Goal: Transaction & Acquisition: Book appointment/travel/reservation

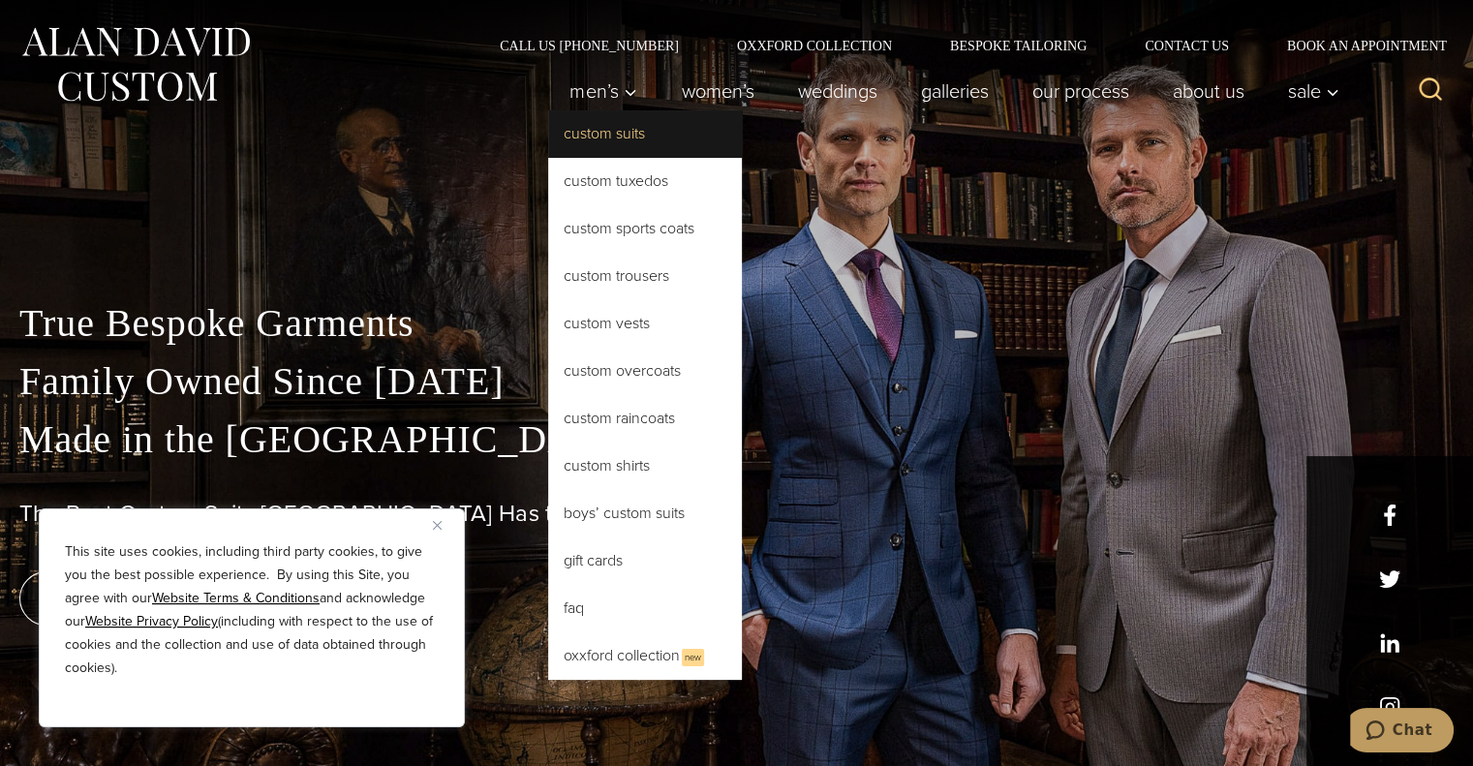
click at [603, 141] on link "Custom Suits" at bounding box center [645, 133] width 194 height 46
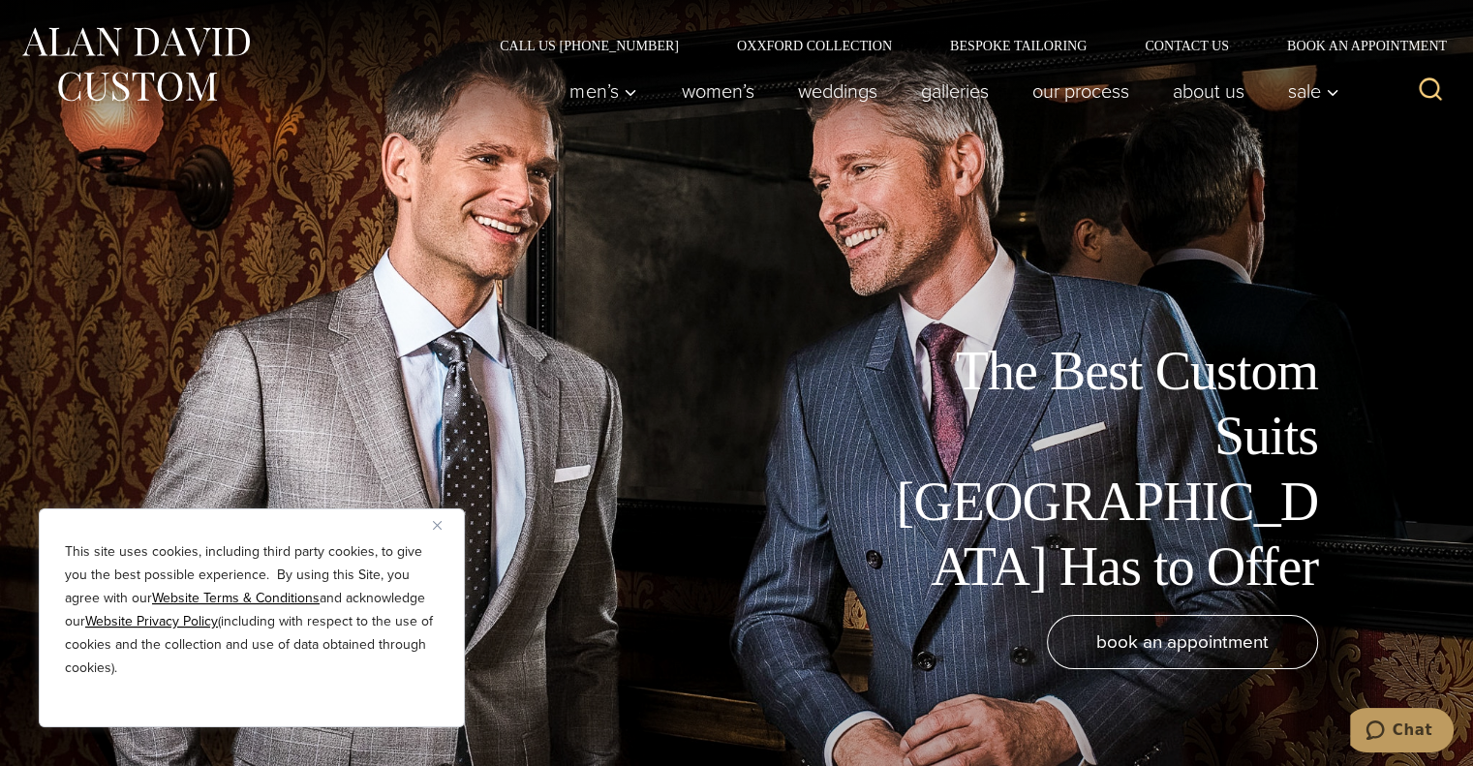
click at [436, 522] on img "Close" at bounding box center [437, 525] width 9 height 9
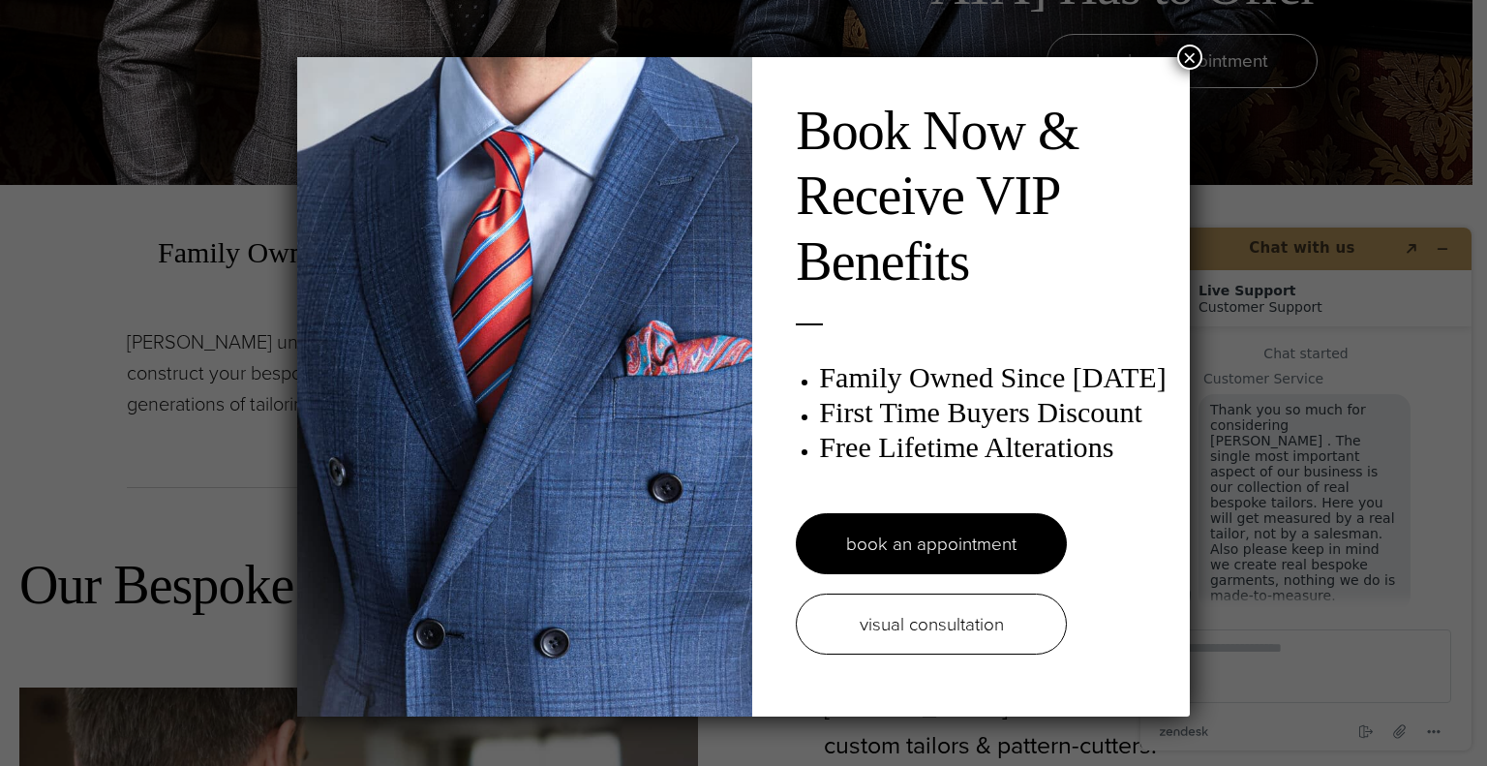
click at [1185, 53] on button "×" at bounding box center [1189, 57] width 25 height 25
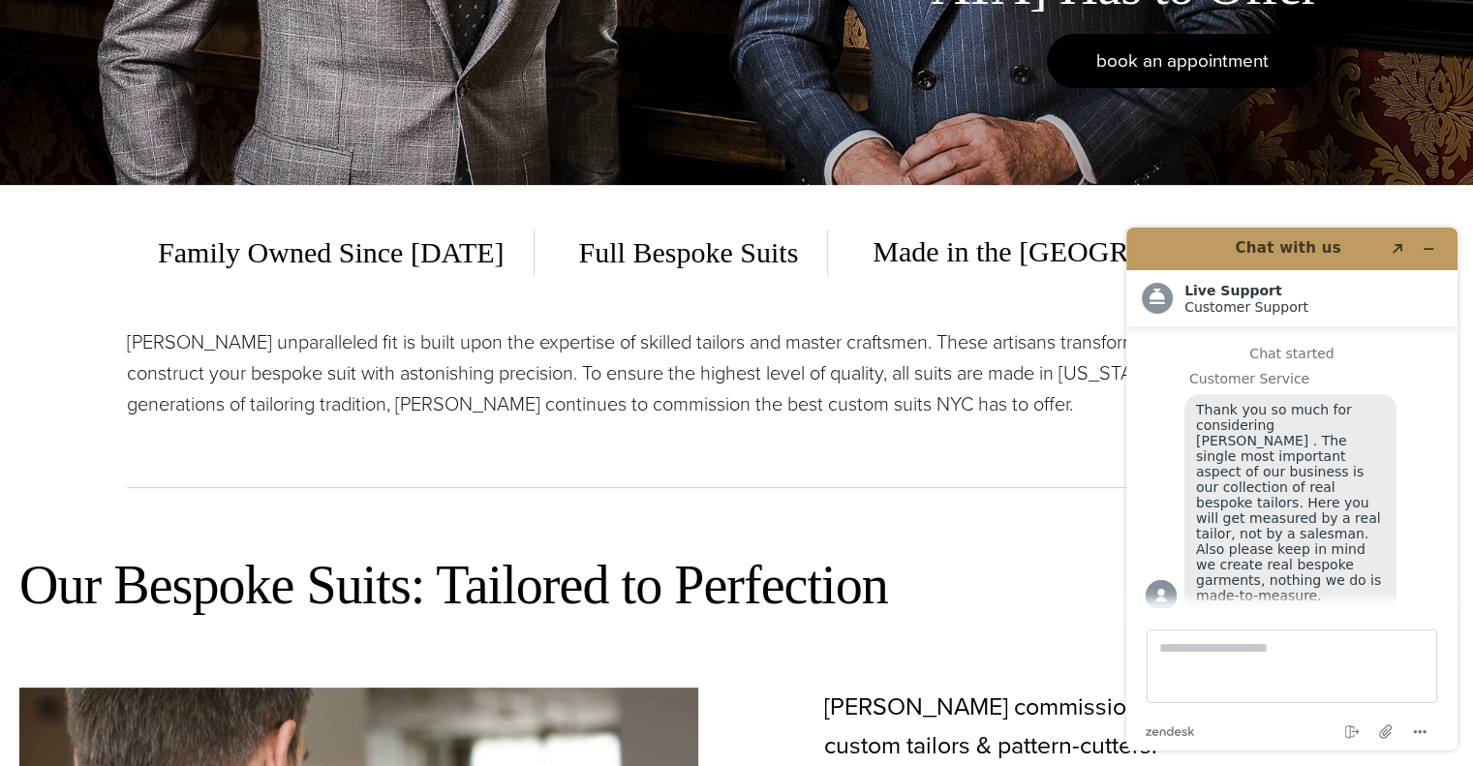
click at [1210, 61] on span "book an appointment" at bounding box center [1182, 60] width 172 height 28
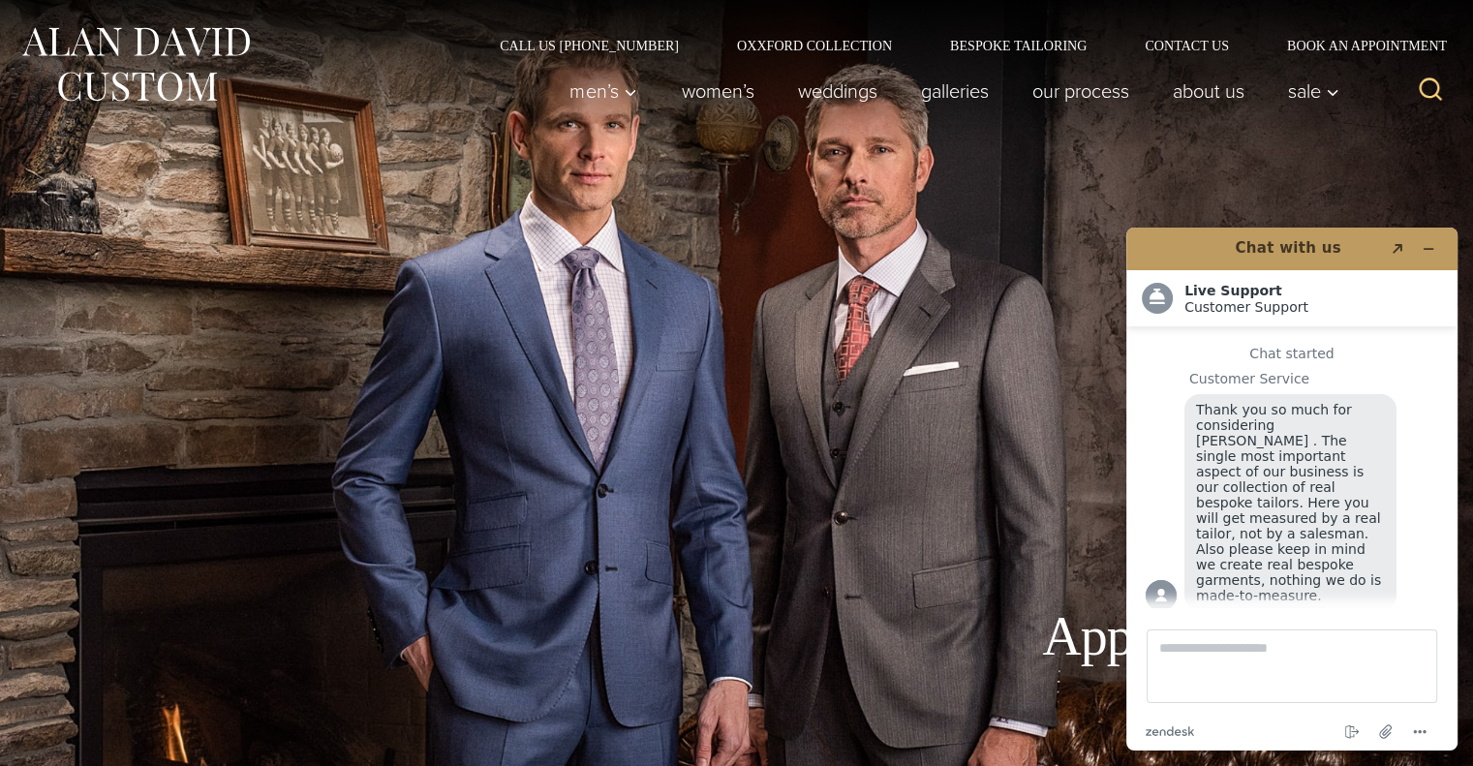
click at [1230, 181] on div "Book An Appointment" at bounding box center [736, 383] width 1473 height 766
click at [1227, 94] on link "About Us" at bounding box center [1207, 91] width 115 height 39
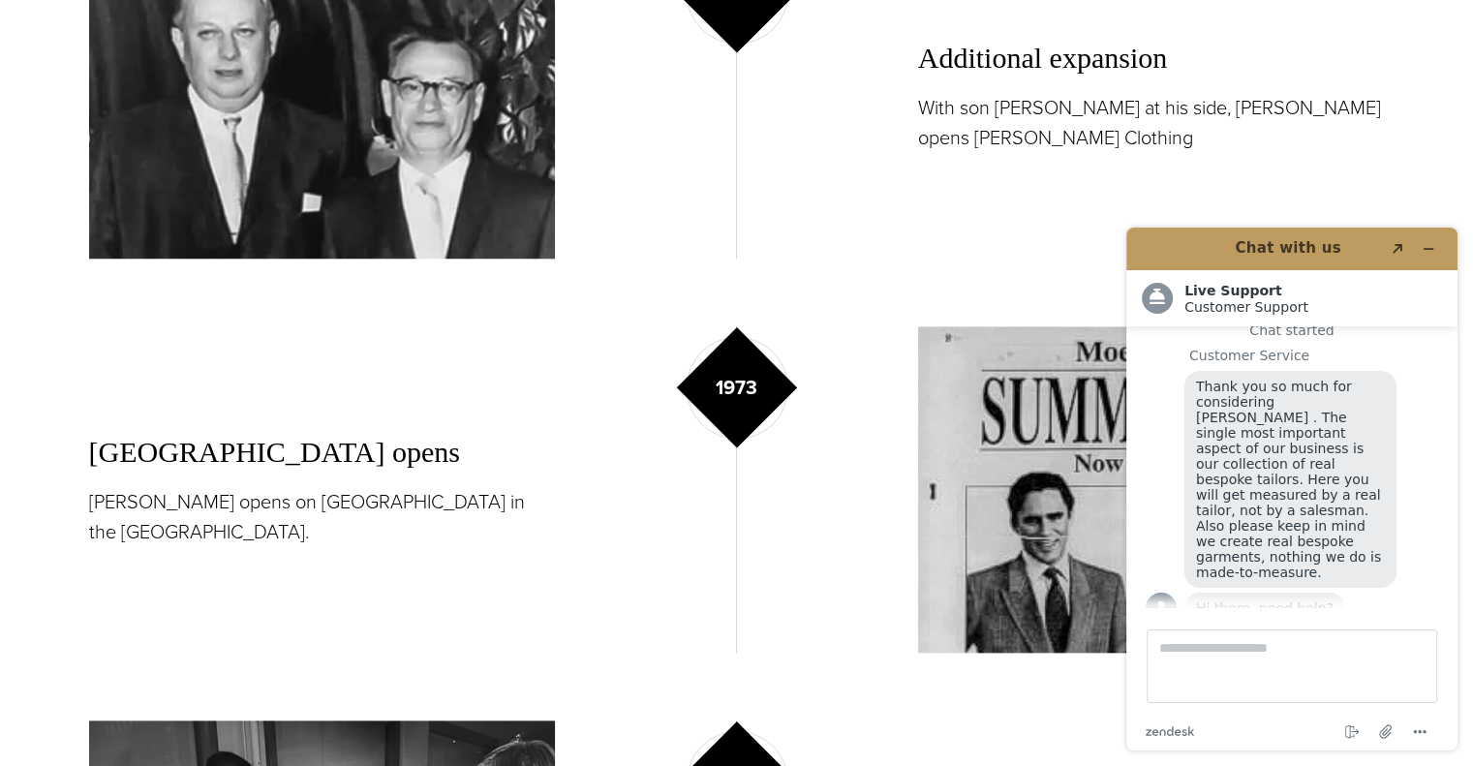
scroll to position [1839, 0]
